Goal: Transaction & Acquisition: Obtain resource

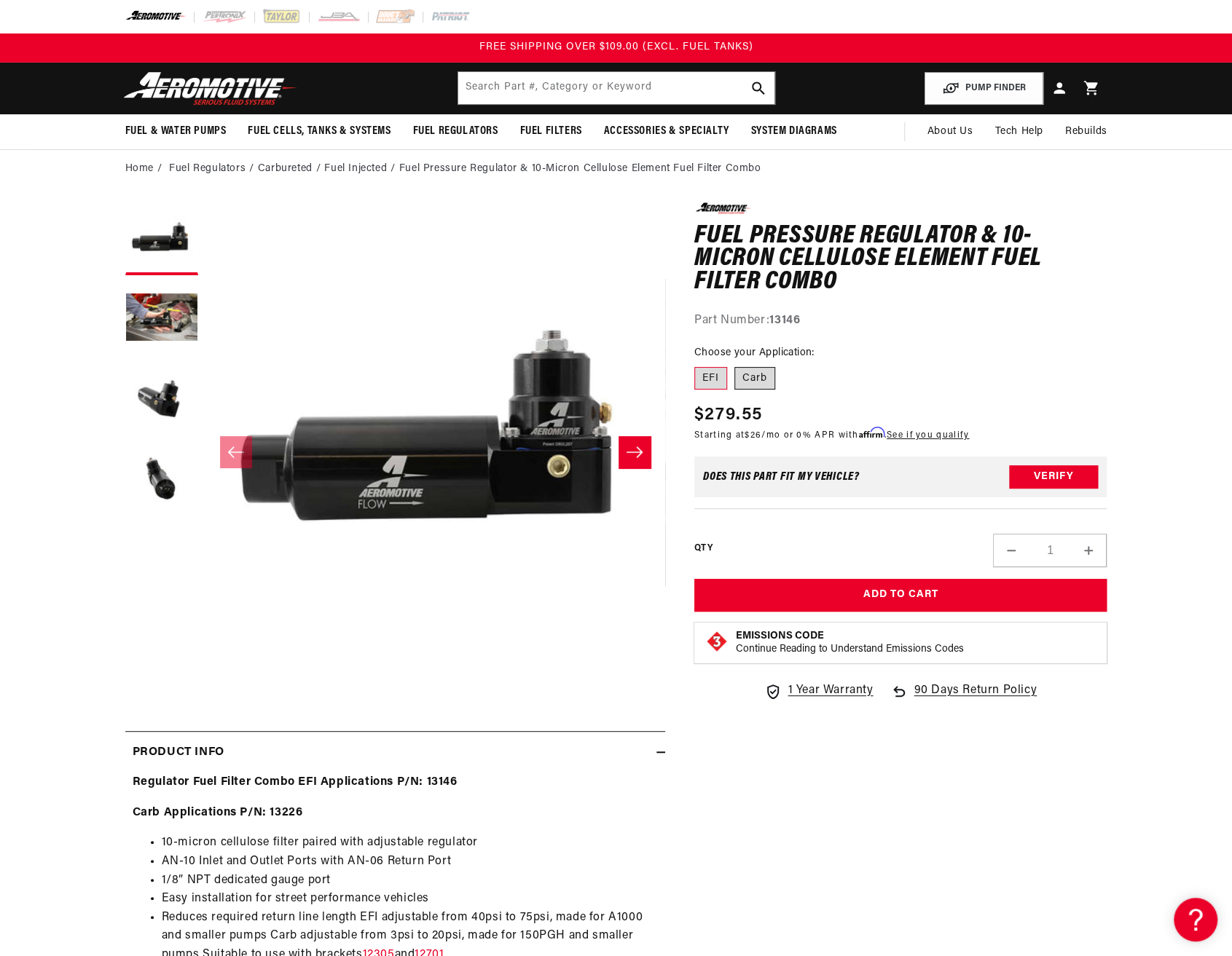
click at [763, 373] on label "Carb" at bounding box center [755, 378] width 41 height 23
click at [736, 365] on input "Carb" at bounding box center [735, 364] width 1 height 1
radio input "true"
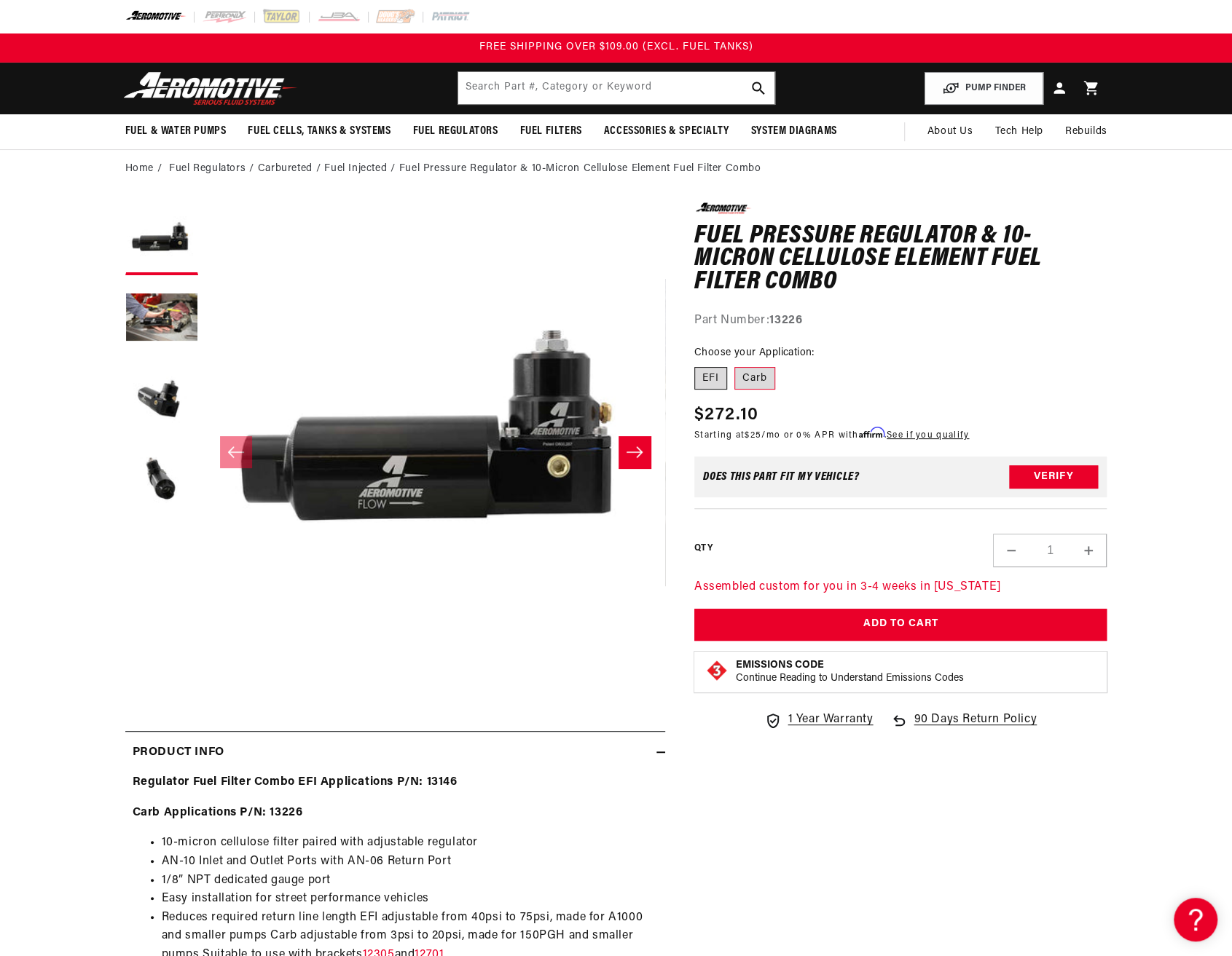
click at [713, 379] on label "EFI" at bounding box center [711, 378] width 33 height 23
click at [699, 365] on input "EFI" at bounding box center [698, 364] width 1 height 1
radio input "true"
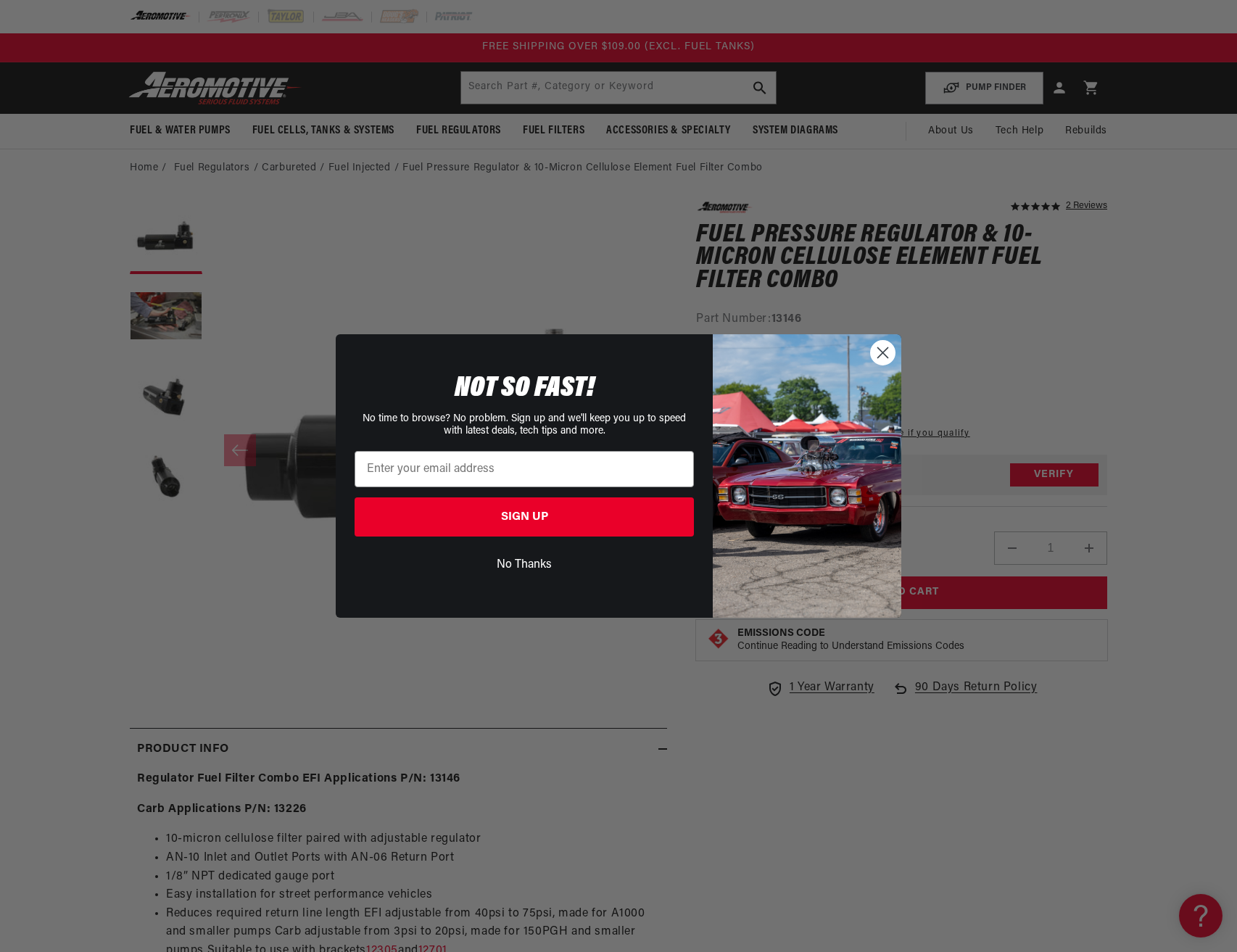
click at [884, 353] on icon "Close dialog" at bounding box center [883, 353] width 10 height 10
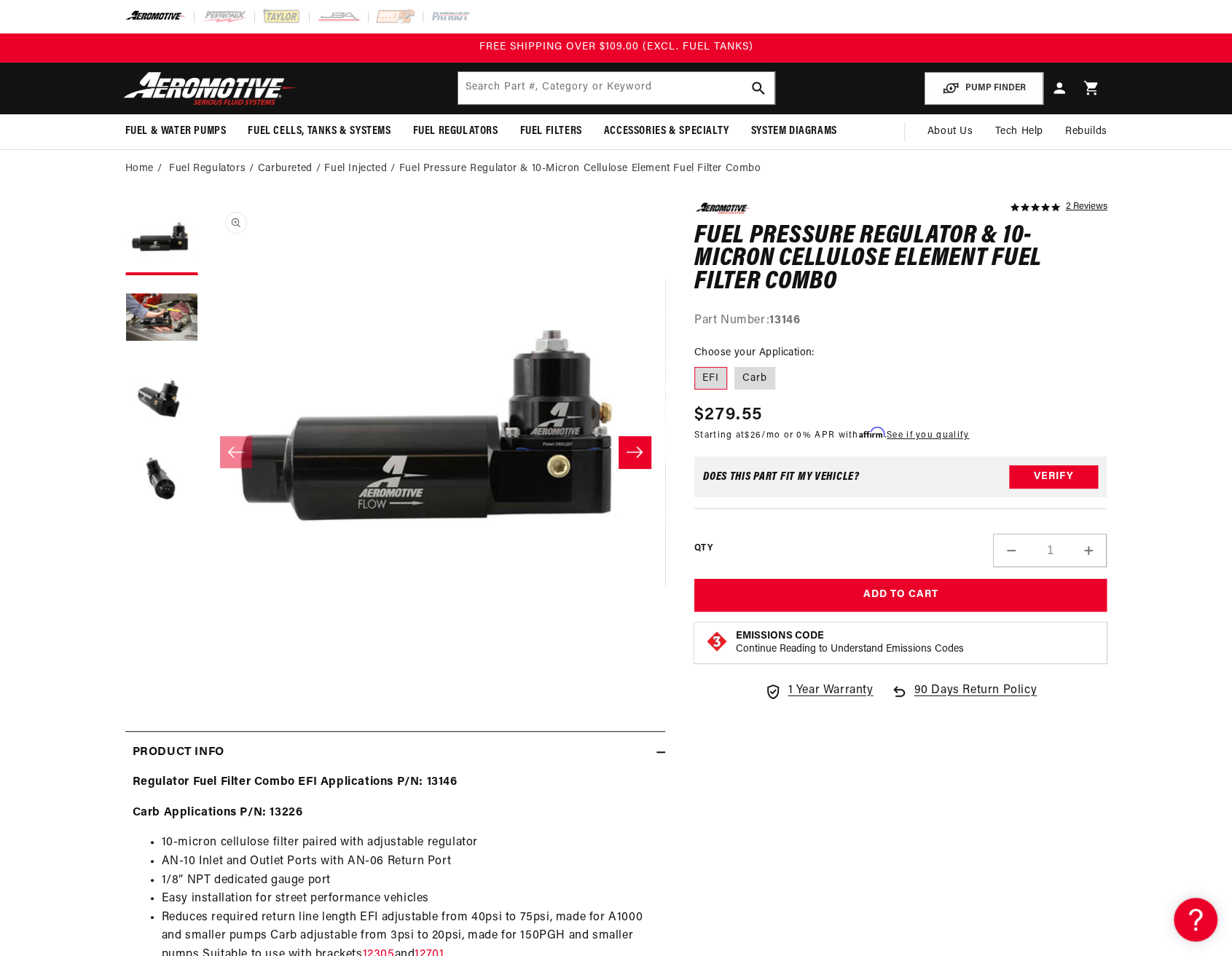
scroll to position [1, 0]
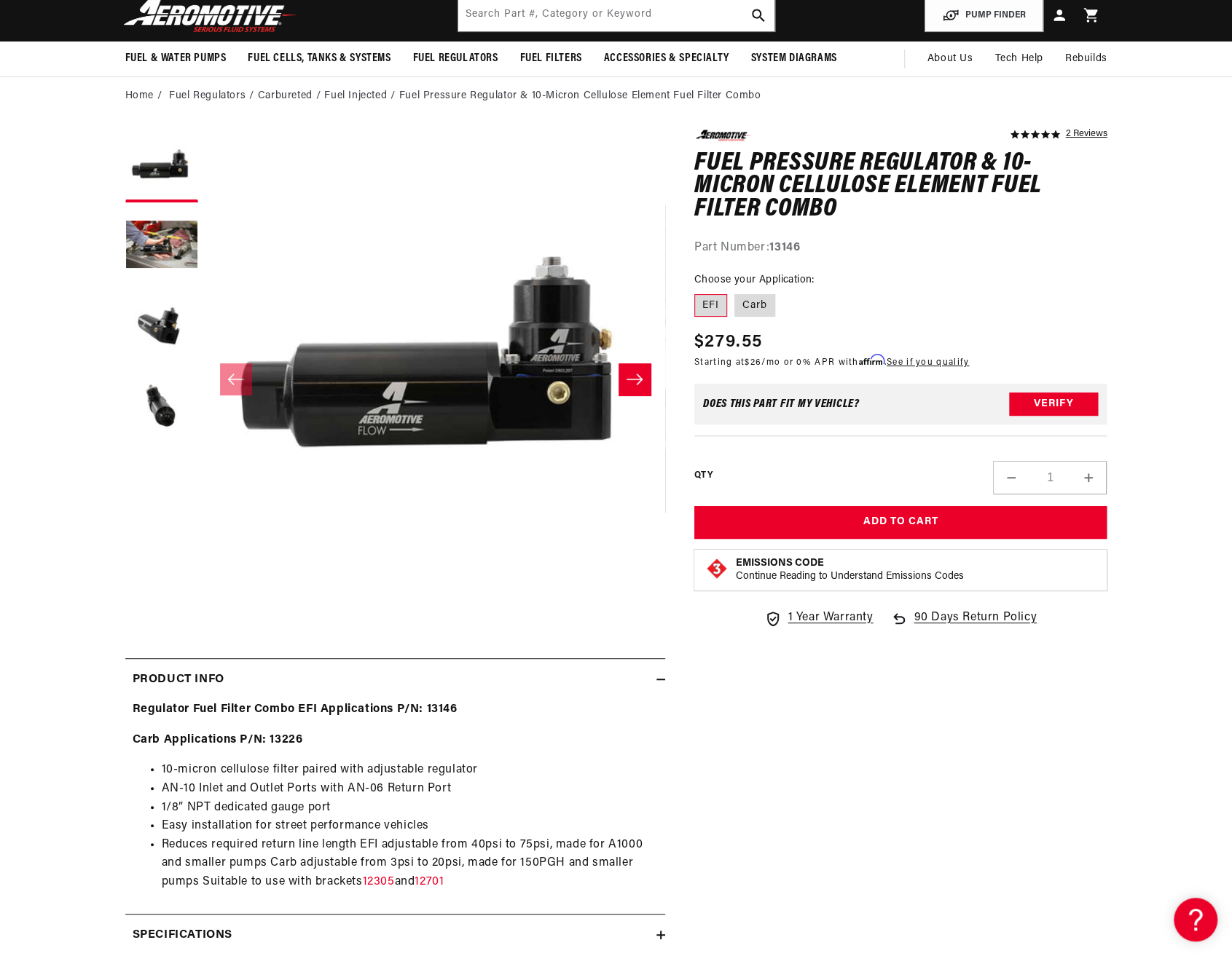
click at [937, 805] on div "5.0 star rating 2 Reviews Fuel Pressure Regulator & 10-Micron Cellulose Element…" at bounding box center [886, 636] width 442 height 1013
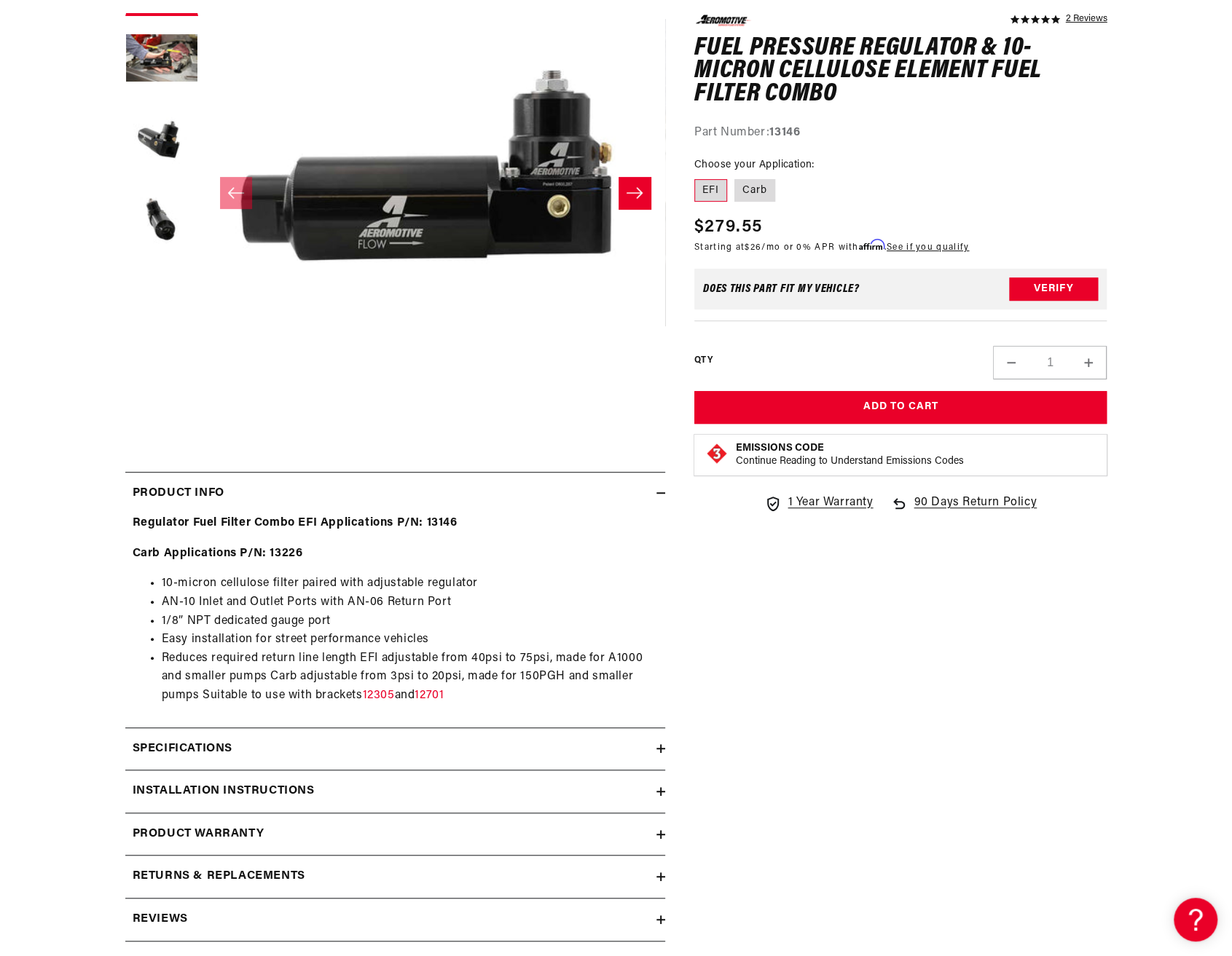
scroll to position [437, 0]
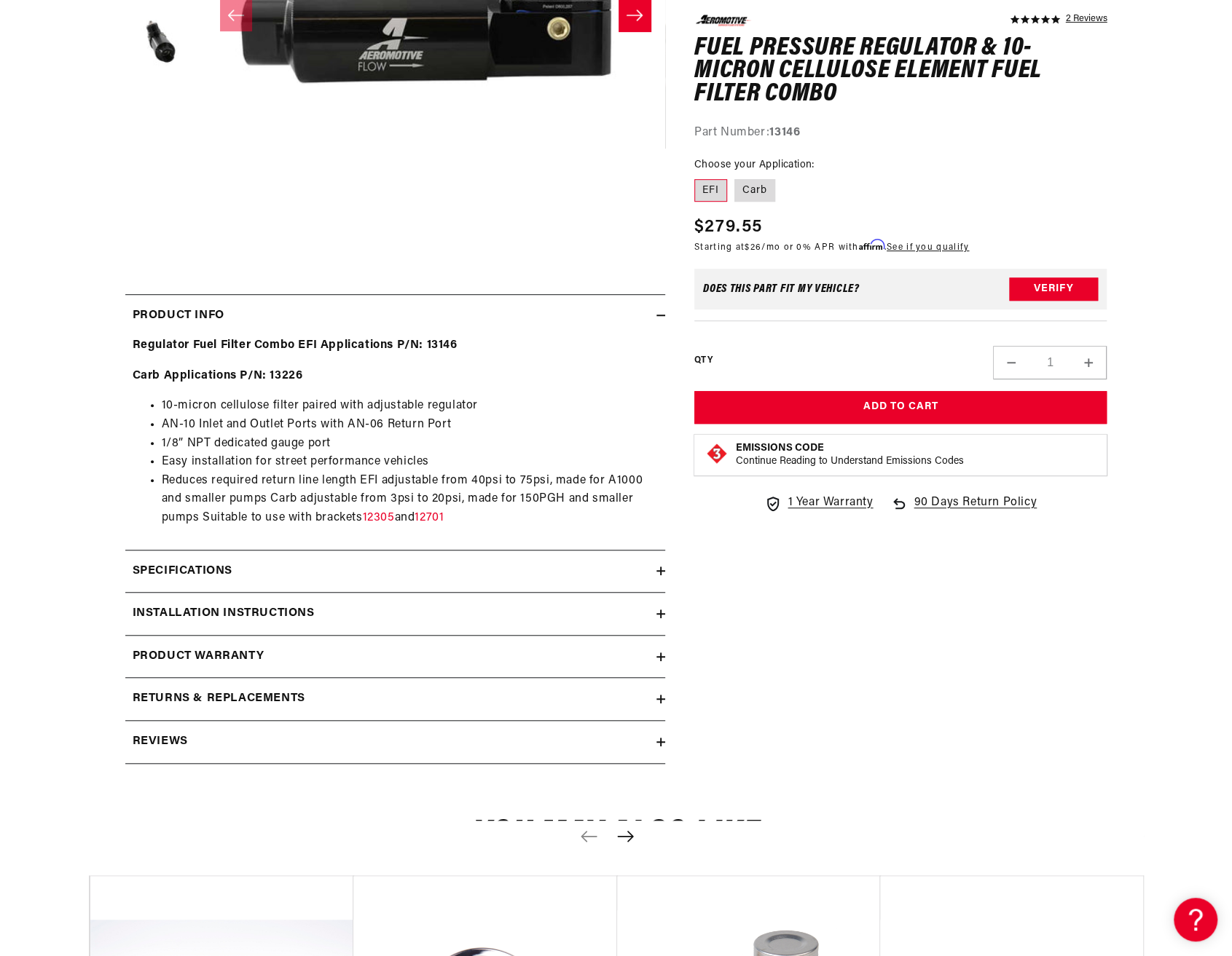
click at [277, 608] on h2 "Installation Instructions" at bounding box center [224, 614] width 182 height 19
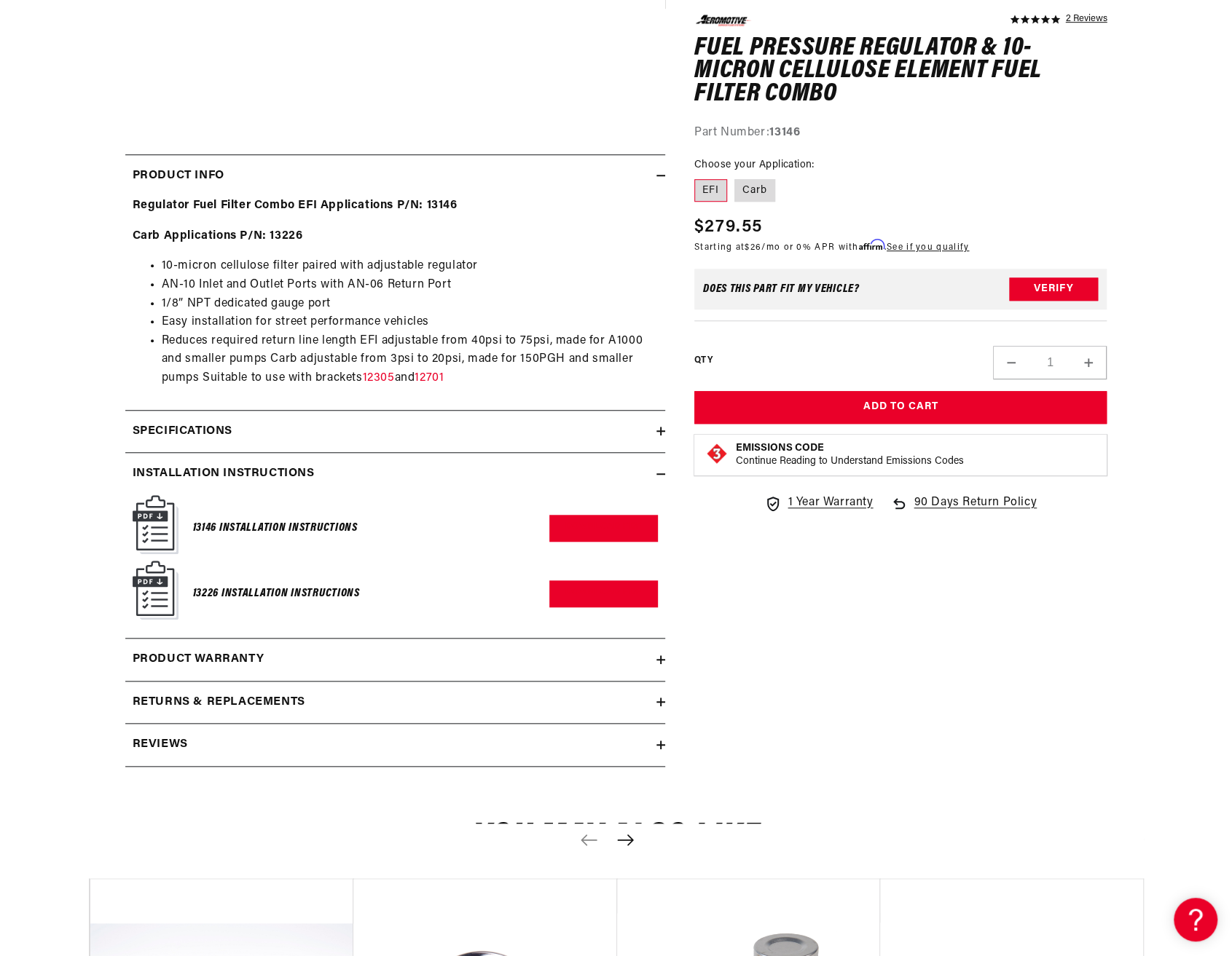
scroll to position [583, 0]
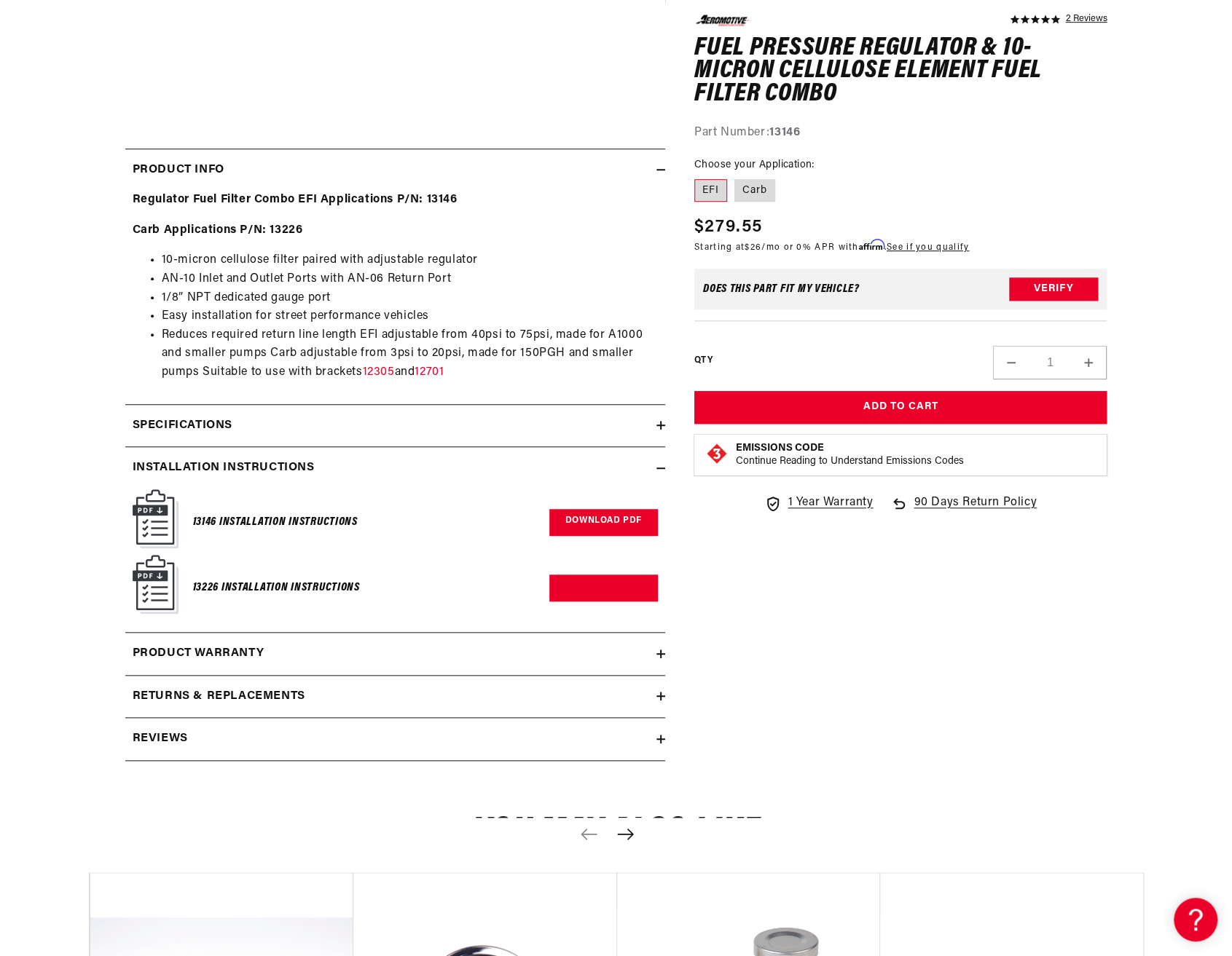
click at [632, 523] on link "Download PDF" at bounding box center [603, 522] width 109 height 27
